Goal: Transaction & Acquisition: Purchase product/service

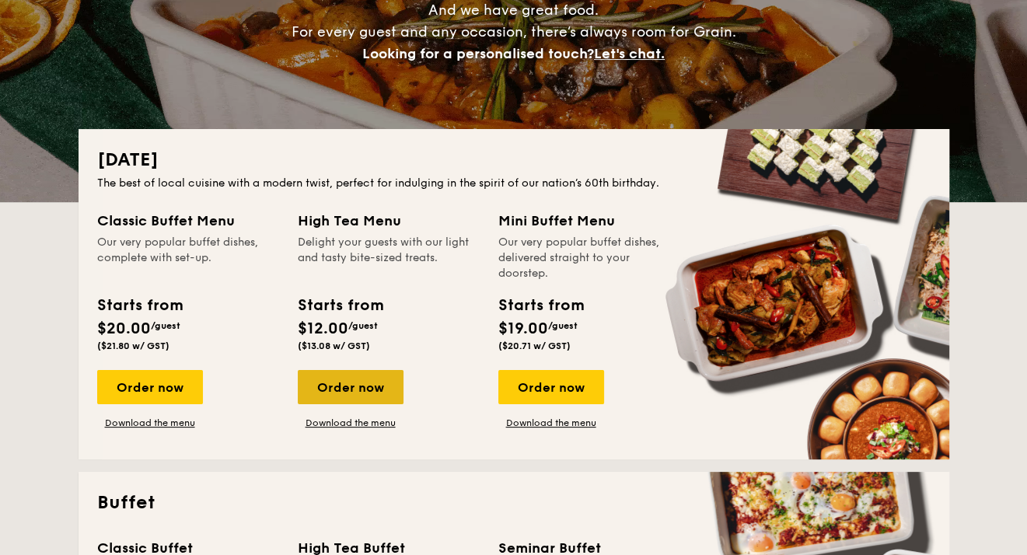
click at [344, 387] on div "Order now" at bounding box center [351, 387] width 106 height 34
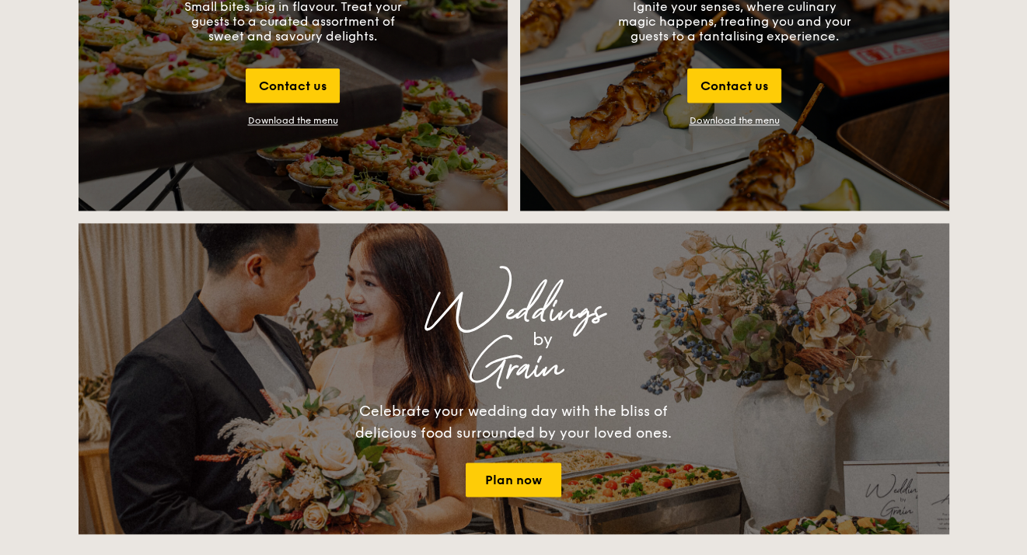
scroll to position [1633, 0]
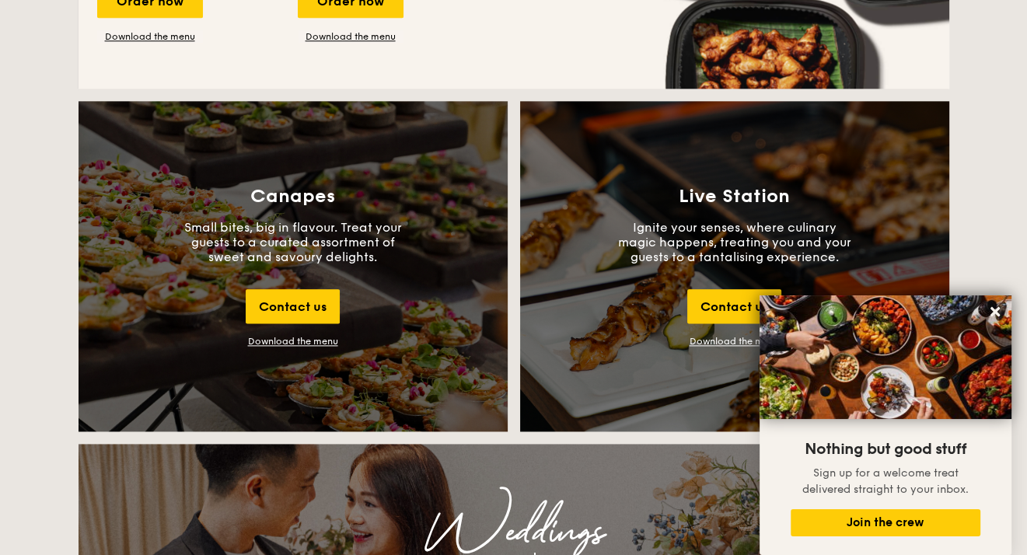
click at [367, 337] on div "Canapes Small bites, big in flavour. Treat your guests to a curated assortment …" at bounding box center [293, 266] width 429 height 330
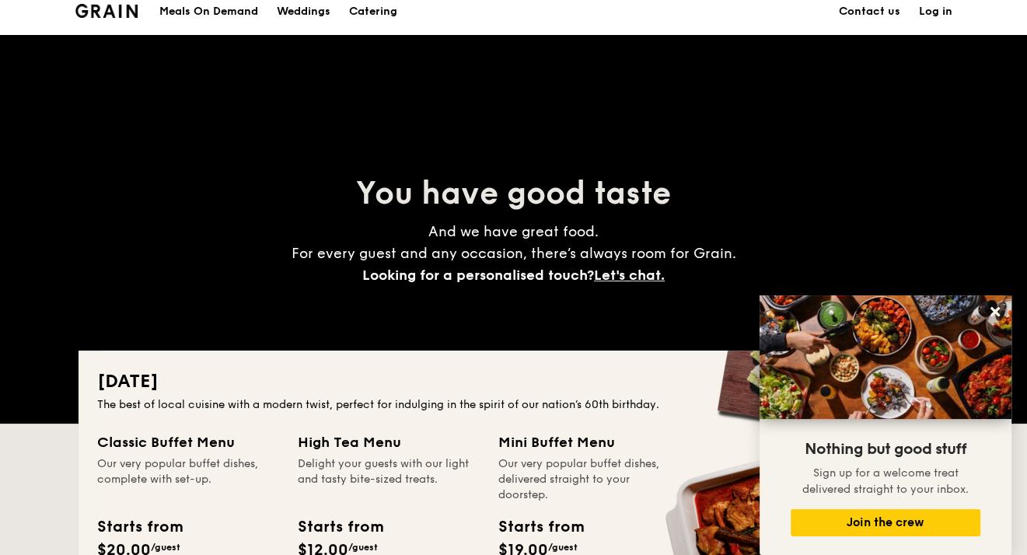
scroll to position [0, 0]
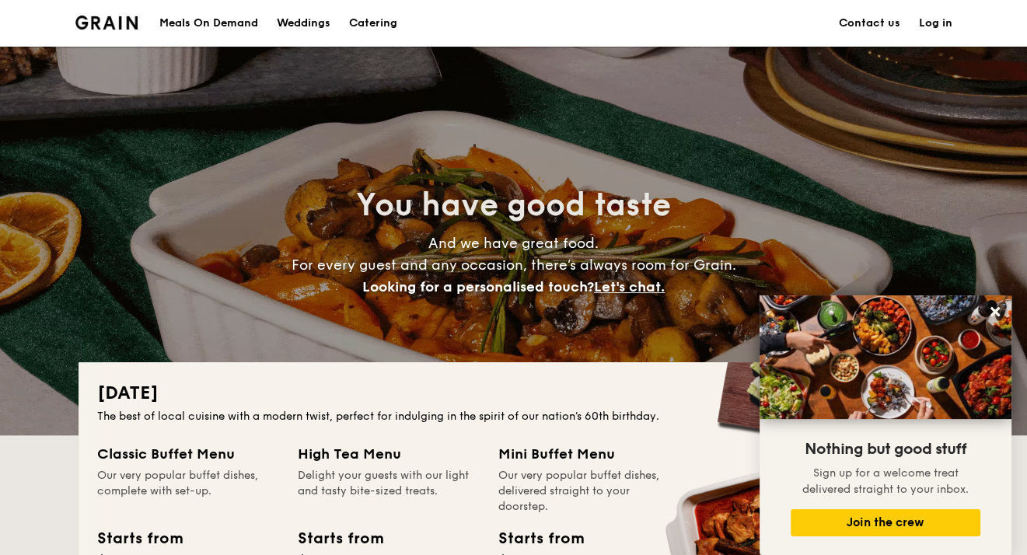
click at [383, 20] on h1 "Catering" at bounding box center [373, 23] width 48 height 47
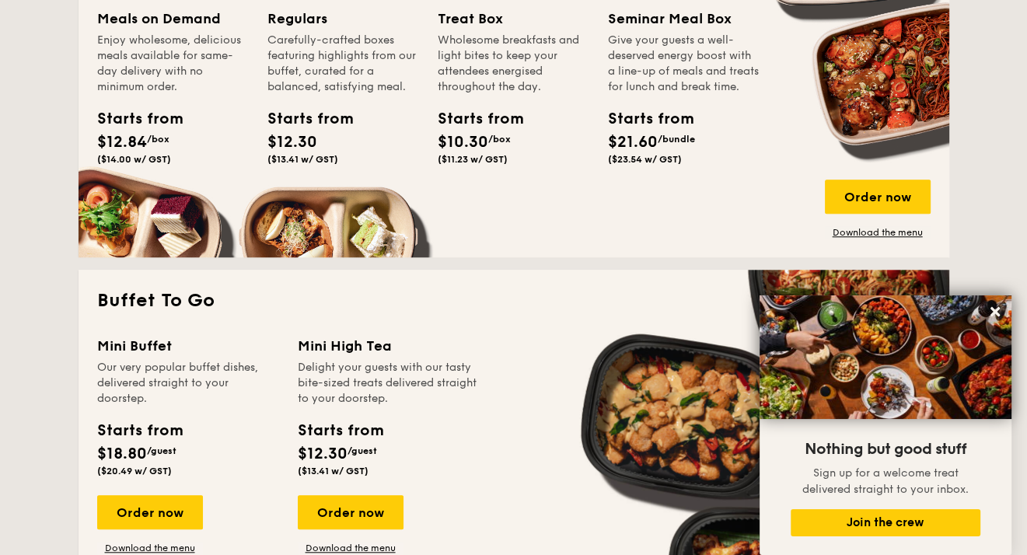
scroll to position [1244, 0]
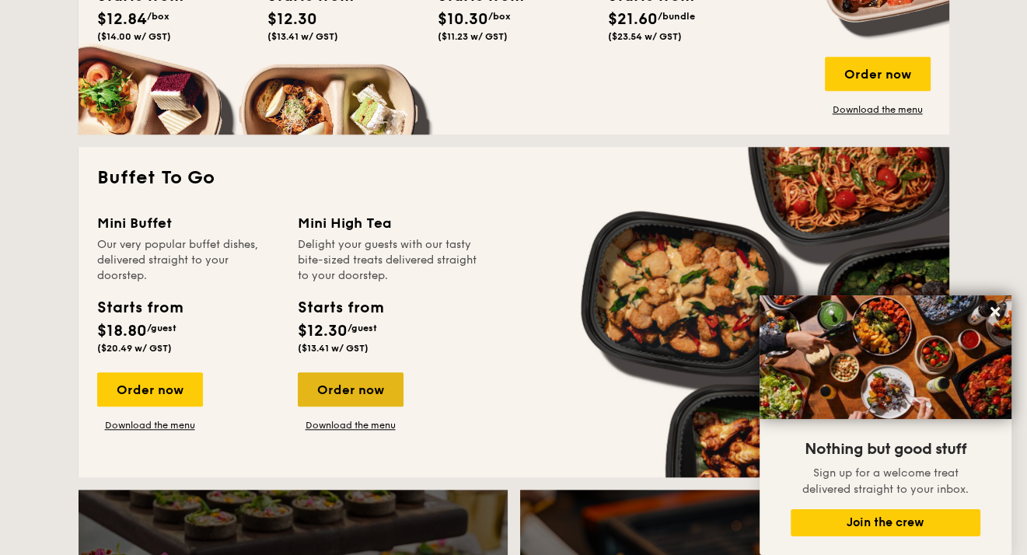
click at [320, 383] on div "Order now" at bounding box center [351, 389] width 106 height 34
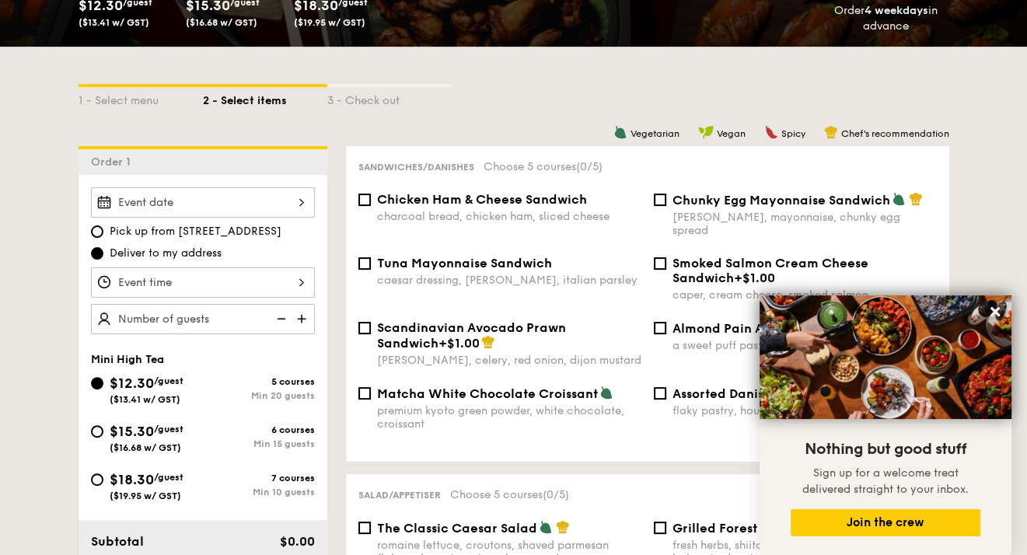
scroll to position [389, 0]
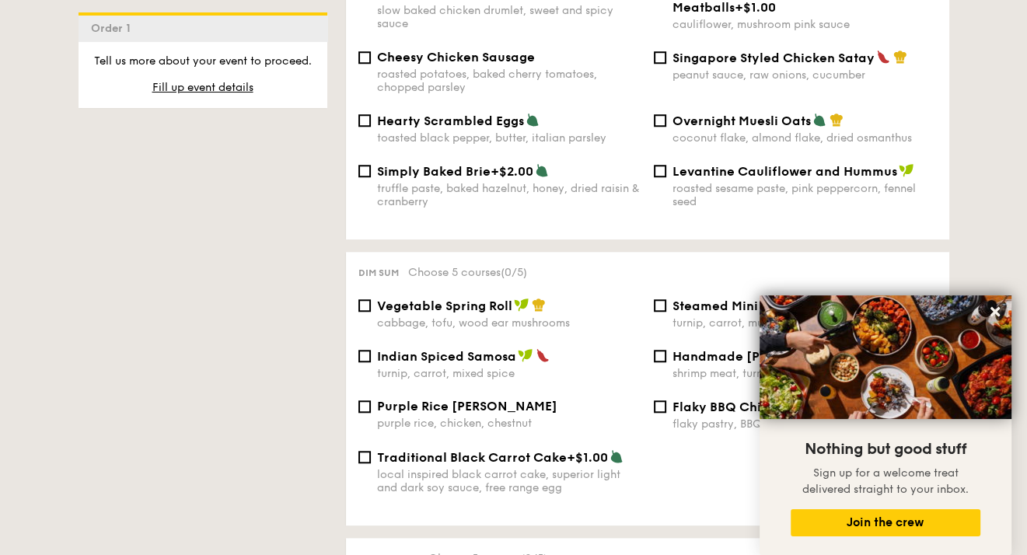
scroll to position [1322, 0]
